Goal: Task Accomplishment & Management: Use online tool/utility

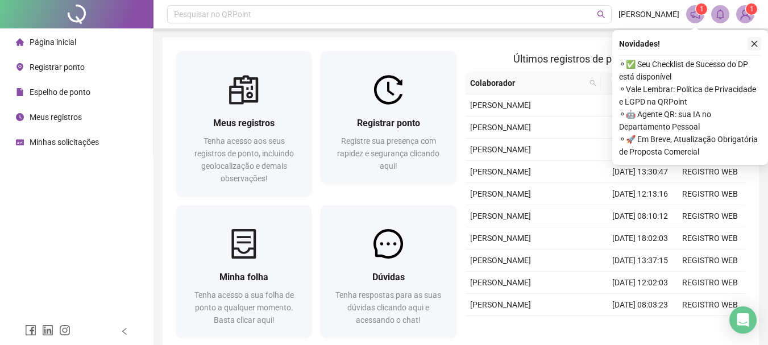
click at [756, 41] on icon "close" at bounding box center [754, 44] width 8 height 8
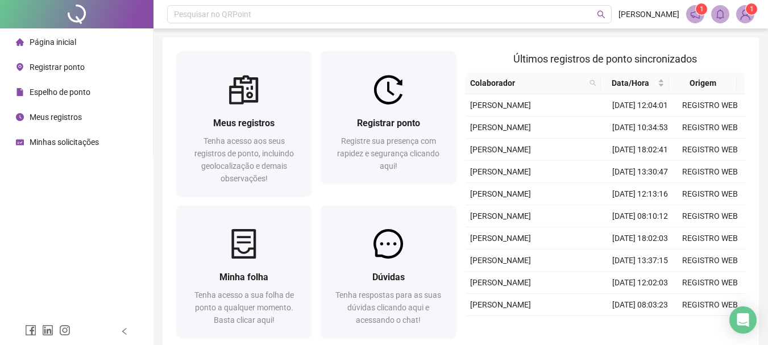
click at [70, 65] on span "Registrar ponto" at bounding box center [57, 66] width 55 height 9
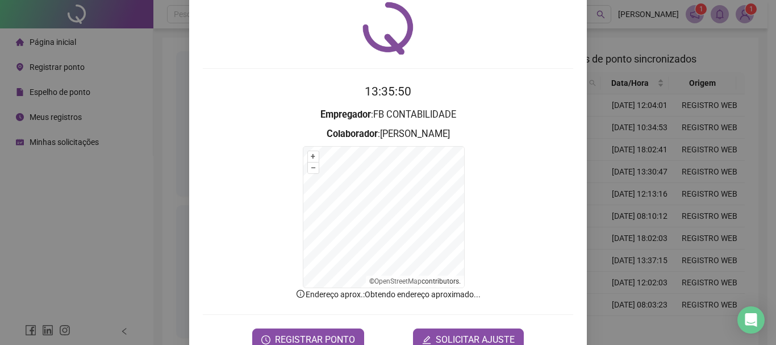
scroll to position [70, 0]
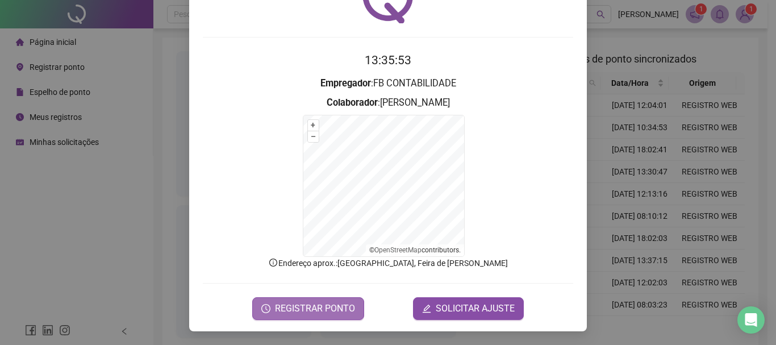
click at [319, 303] on span "REGISTRAR PONTO" at bounding box center [315, 309] width 80 height 14
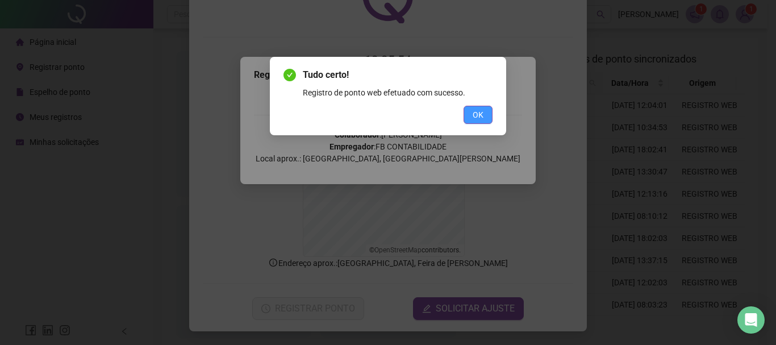
click at [478, 112] on span "OK" at bounding box center [478, 115] width 11 height 12
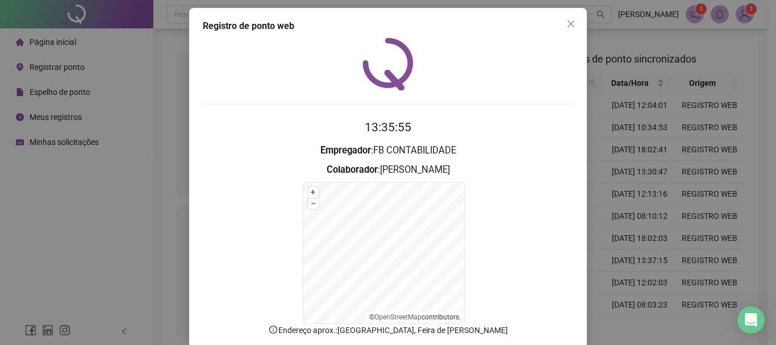
scroll to position [0, 0]
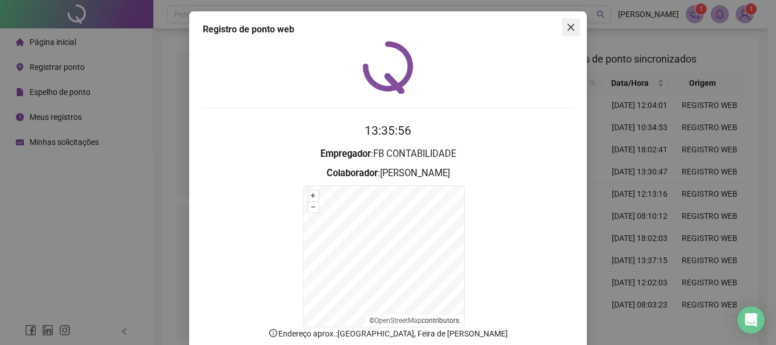
click at [568, 28] on icon "close" at bounding box center [571, 27] width 7 height 7
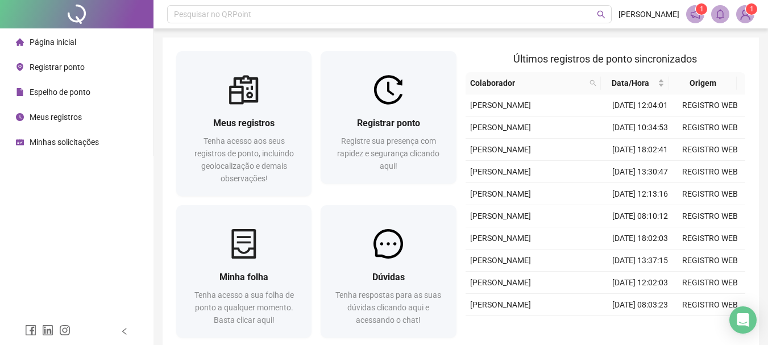
click at [49, 123] on div "Meus registros" at bounding box center [49, 117] width 66 height 23
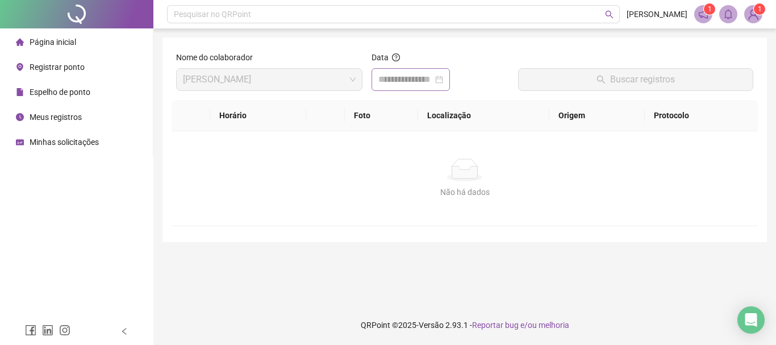
click at [443, 78] on div at bounding box center [410, 80] width 65 height 14
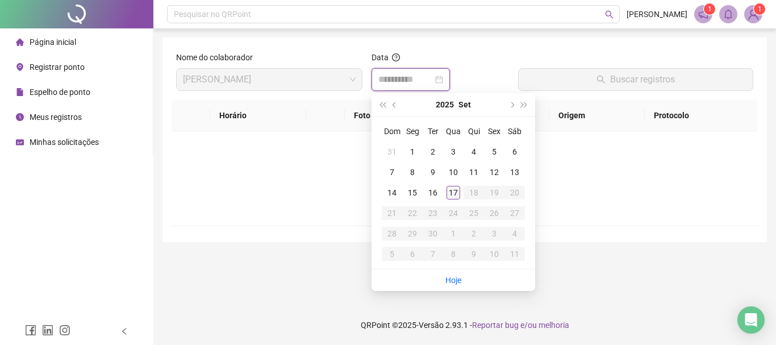
type input "**********"
click at [451, 189] on div "17" at bounding box center [454, 193] width 14 height 14
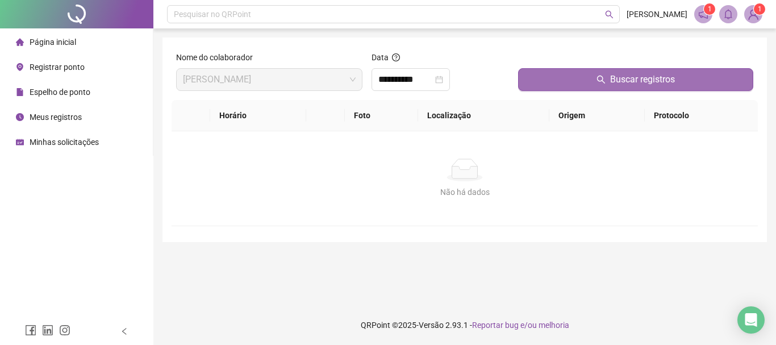
click at [641, 82] on span "Buscar registros" at bounding box center [642, 80] width 65 height 14
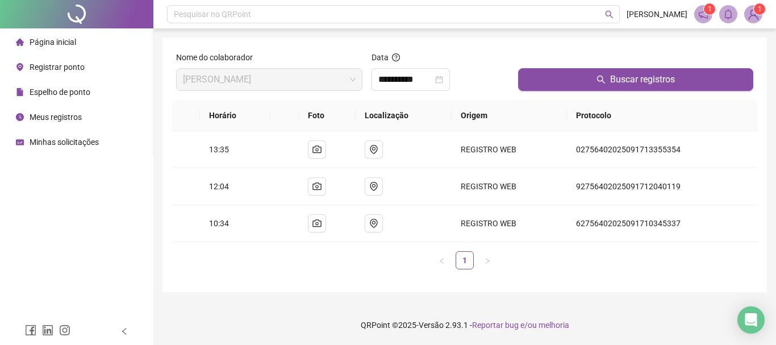
click at [756, 20] on img at bounding box center [753, 14] width 17 height 17
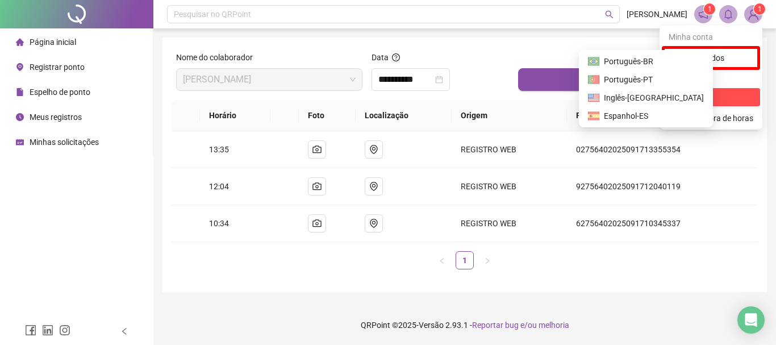
click at [711, 95] on span "Sair" at bounding box center [711, 97] width 85 height 12
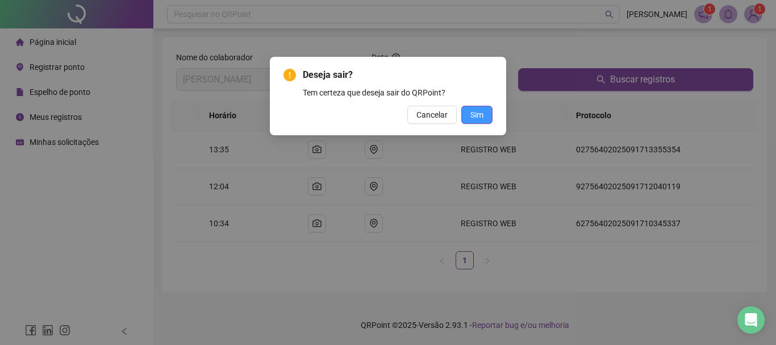
click at [490, 109] on button "Sim" at bounding box center [476, 115] width 31 height 18
